Goal: Check status: Check status

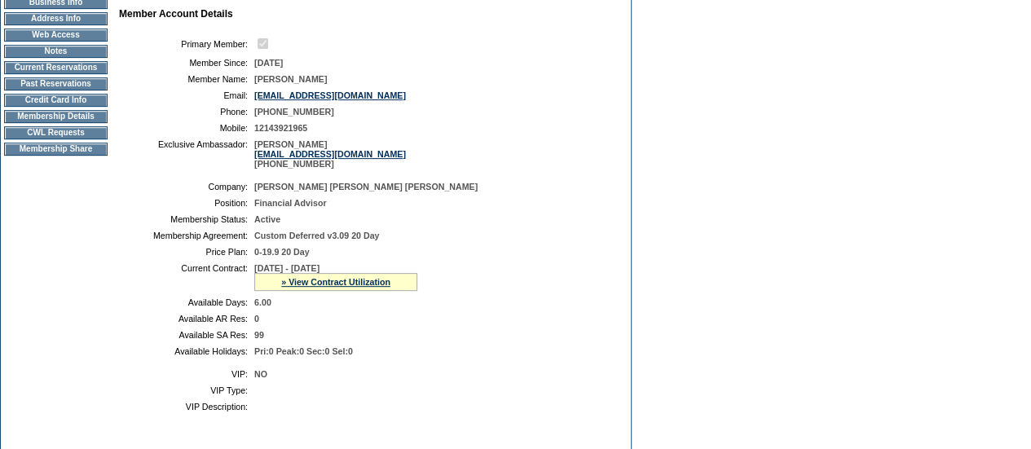
scroll to position [196, 0]
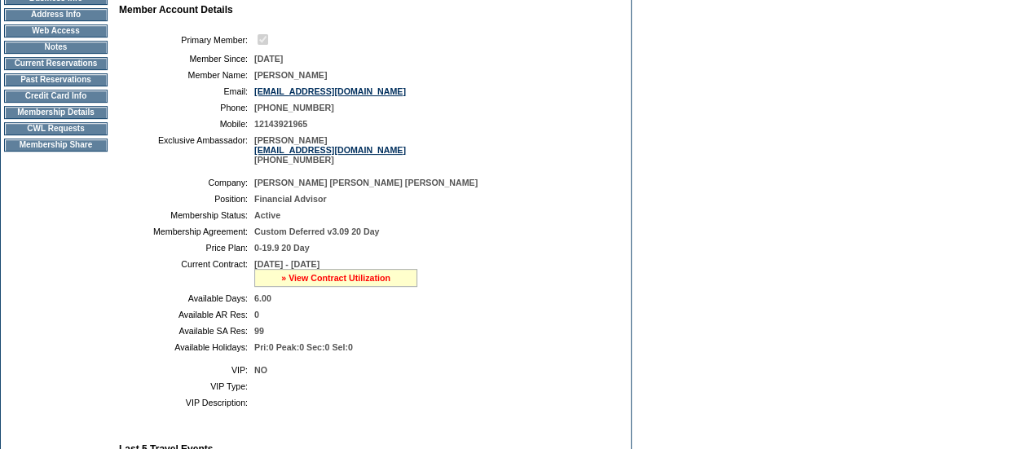
click at [360, 283] on link "» View Contract Utilization" at bounding box center [335, 278] width 109 height 10
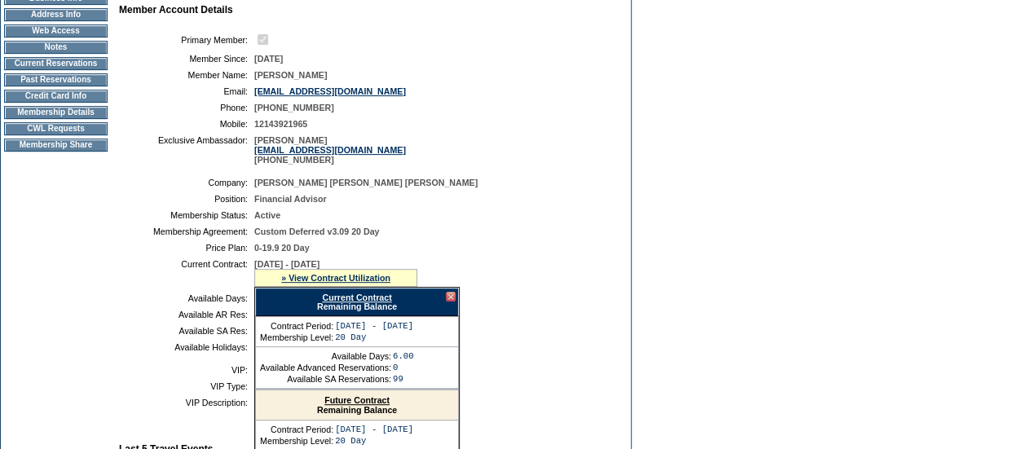
click at [364, 302] on link "Current Contract" at bounding box center [356, 298] width 69 height 10
click at [452, 316] on div "Current Contract Remaining Balance" at bounding box center [357, 302] width 204 height 29
click at [450, 302] on div at bounding box center [451, 297] width 10 height 10
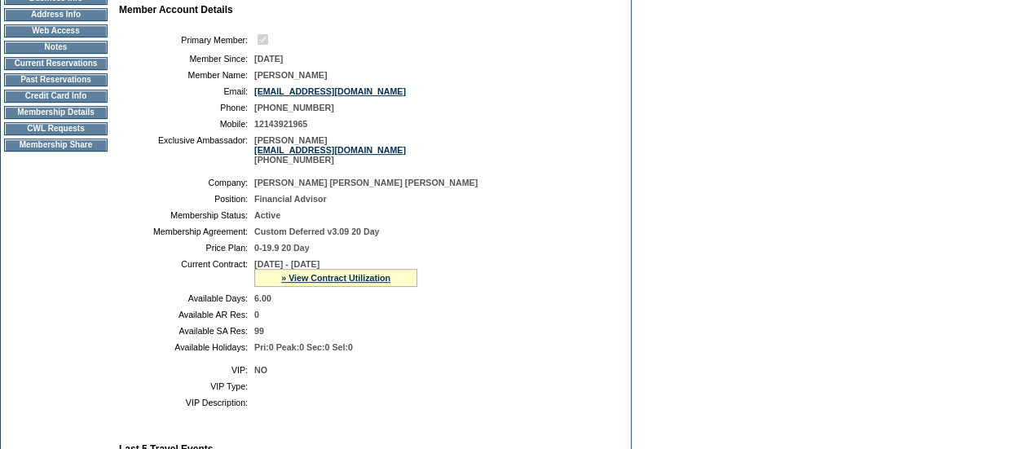
drag, startPoint x: 1030, startPoint y: 231, endPoint x: 1042, endPoint y: 157, distance: 74.2
click at [1030, 157] on html "Follow Us ::" at bounding box center [515, 354] width 1031 height 1101
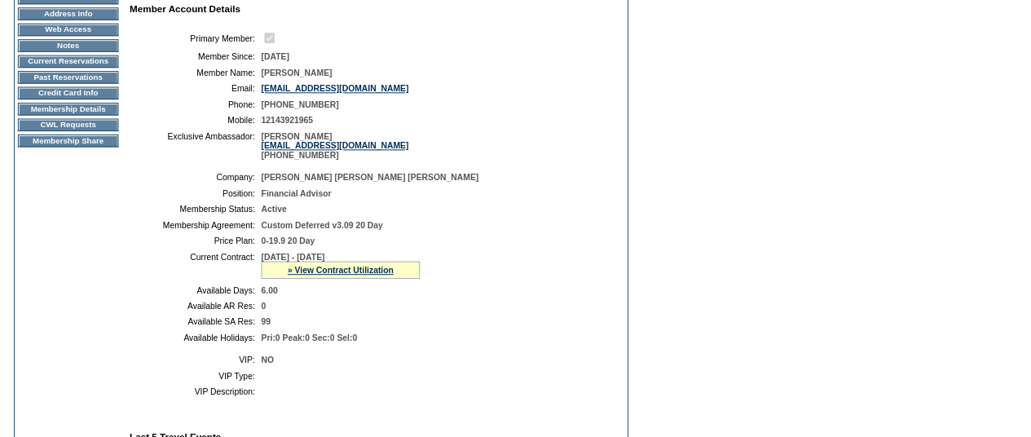
scroll to position [0, 0]
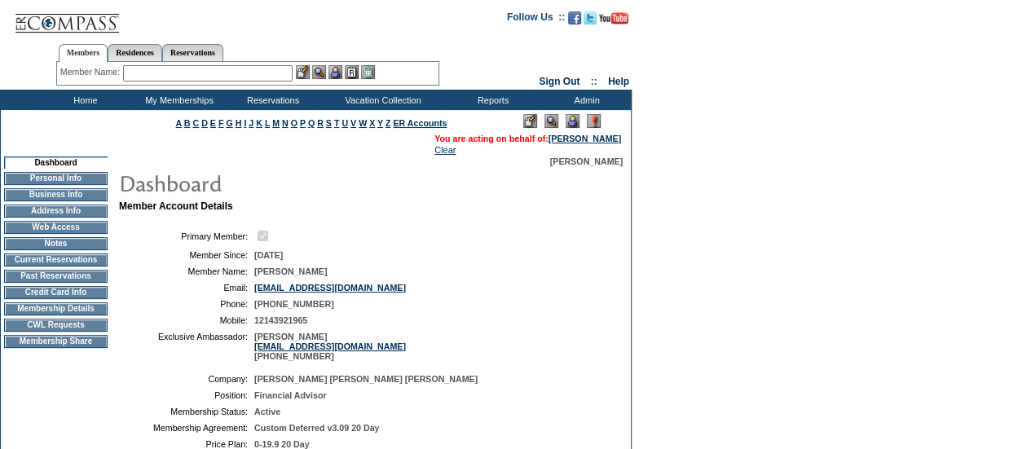
click at [282, 76] on input "text" at bounding box center [208, 73] width 170 height 16
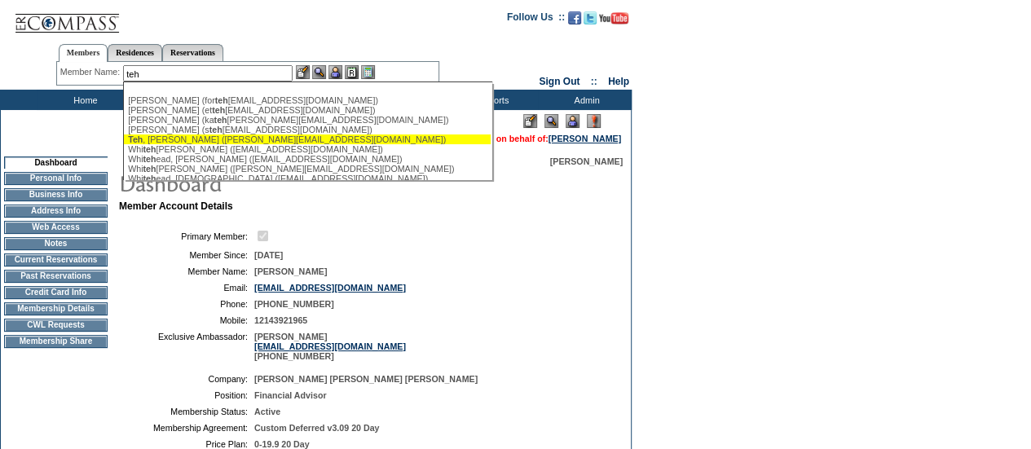
click at [219, 139] on div "[PERSON_NAME] ([PERSON_NAME][EMAIL_ADDRESS][DOMAIN_NAME])" at bounding box center [307, 139] width 359 height 10
type input "[PERSON_NAME] ([PERSON_NAME][EMAIL_ADDRESS][DOMAIN_NAME])"
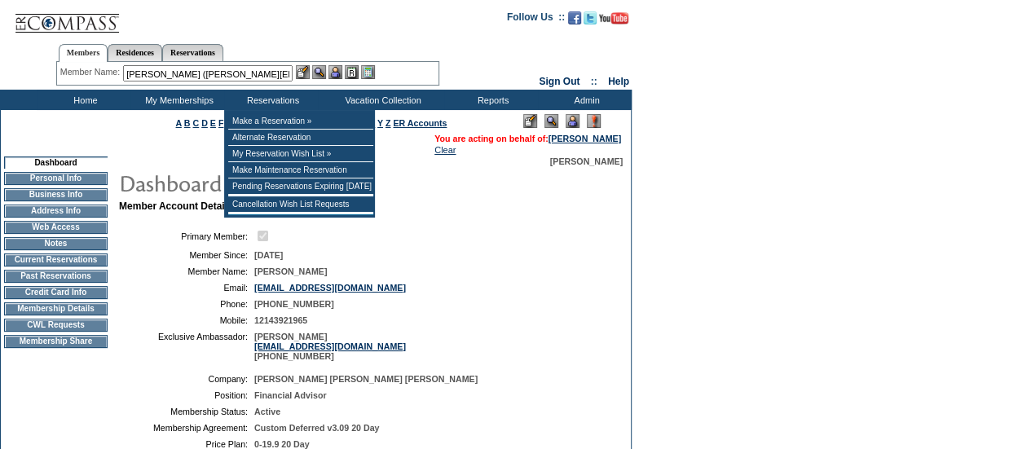
click at [340, 68] on img at bounding box center [335, 72] width 14 height 14
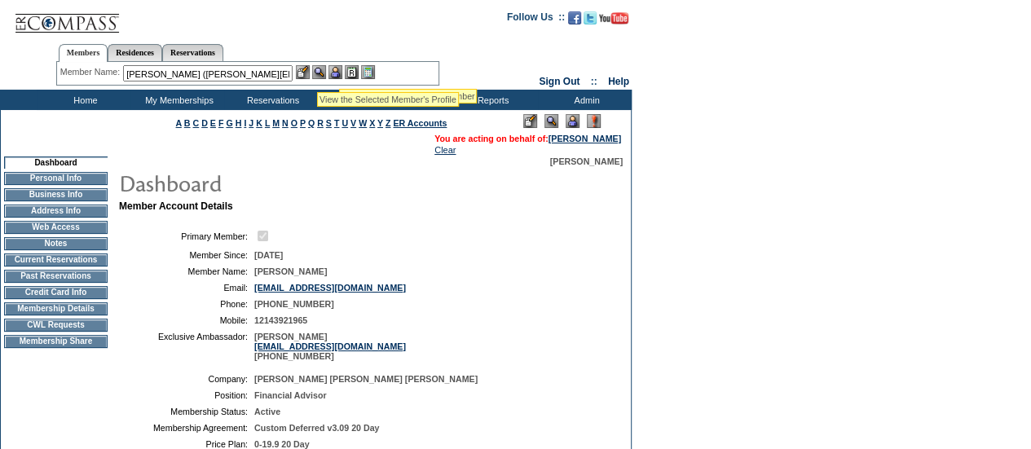
click at [317, 72] on img at bounding box center [319, 72] width 14 height 14
